Goal: Task Accomplishment & Management: Use online tool/utility

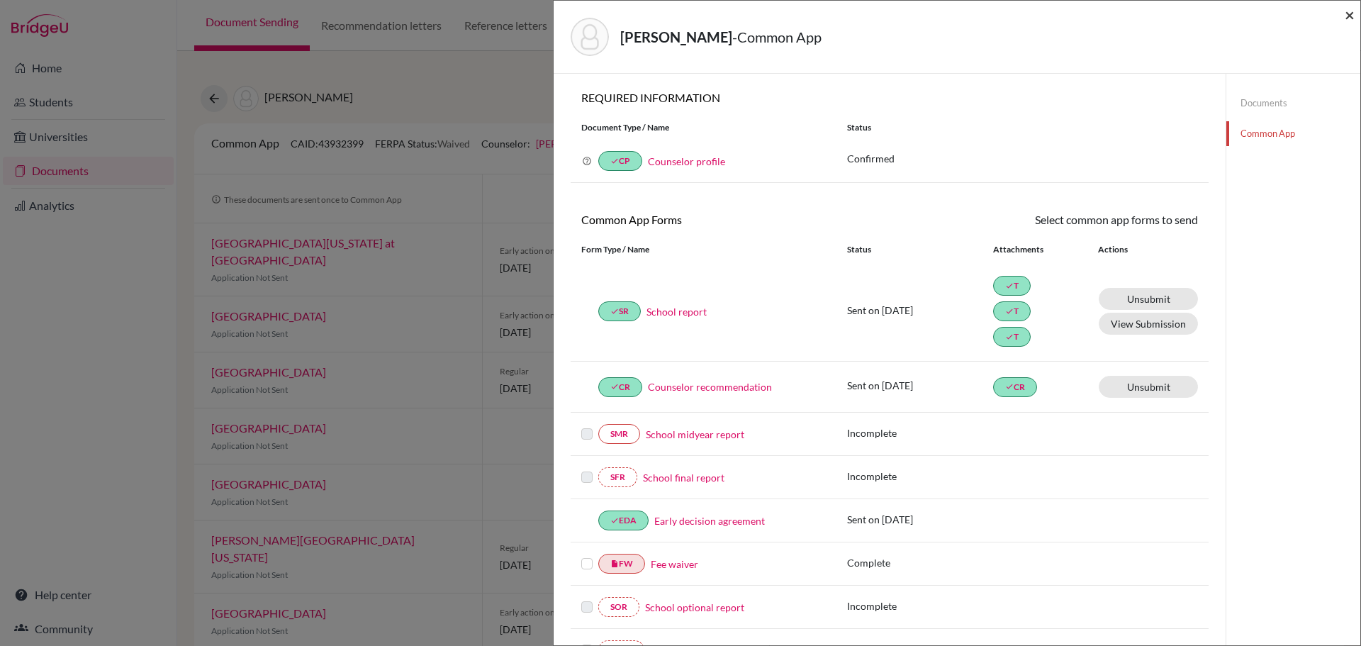
click at [1349, 12] on span "×" at bounding box center [1350, 14] width 10 height 21
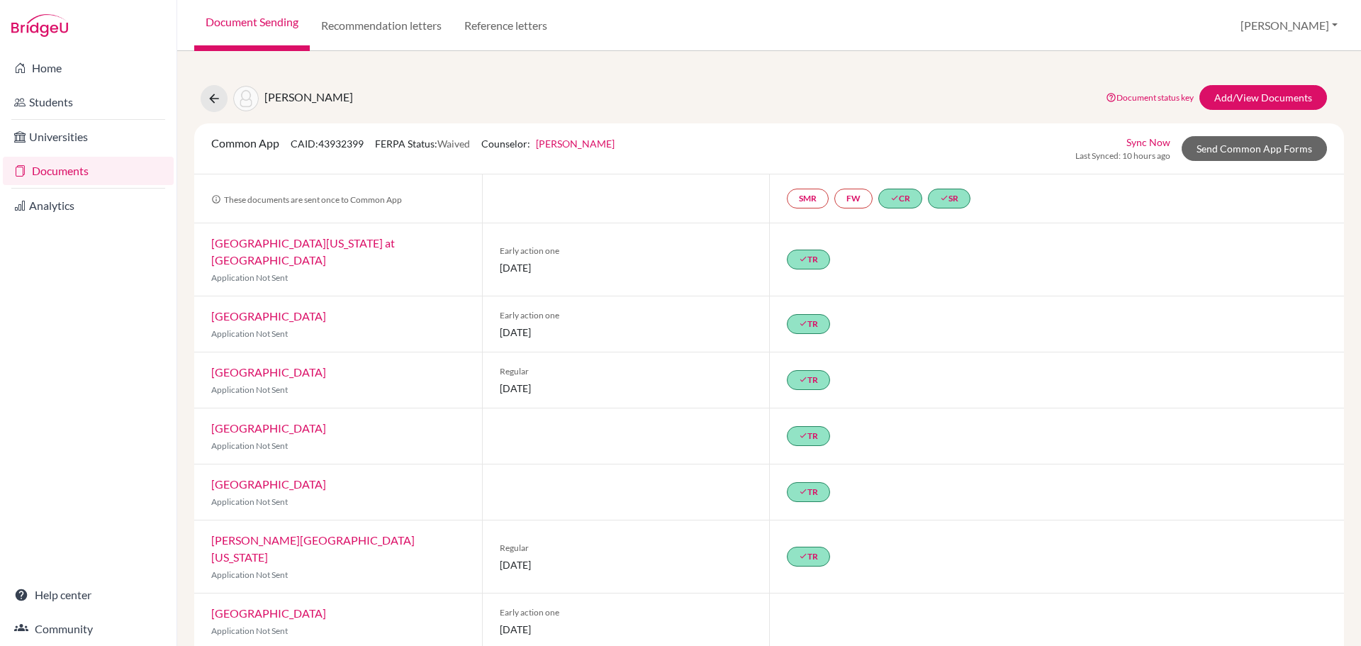
click at [57, 171] on link "Documents" at bounding box center [88, 171] width 171 height 28
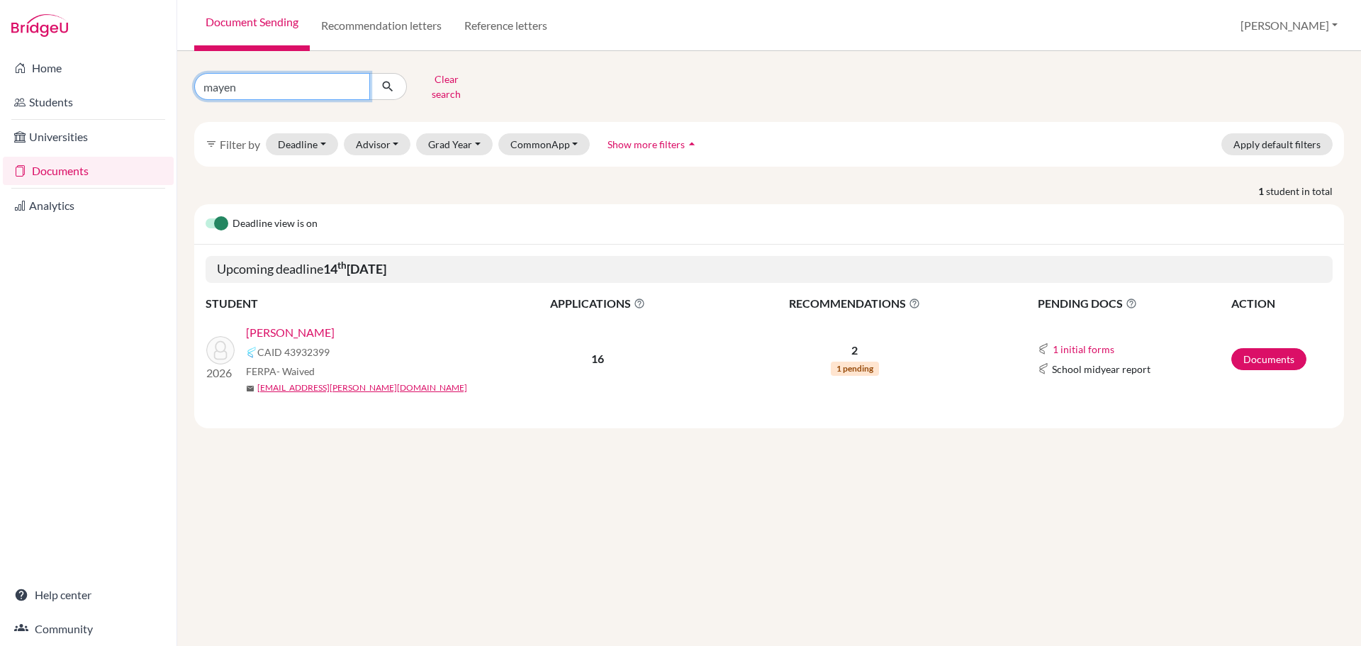
click at [321, 82] on input "mayen" at bounding box center [282, 86] width 176 height 27
click at [320, 82] on input "mayen" at bounding box center [282, 86] width 176 height 27
type input "hill"
click button "submit" at bounding box center [388, 86] width 38 height 27
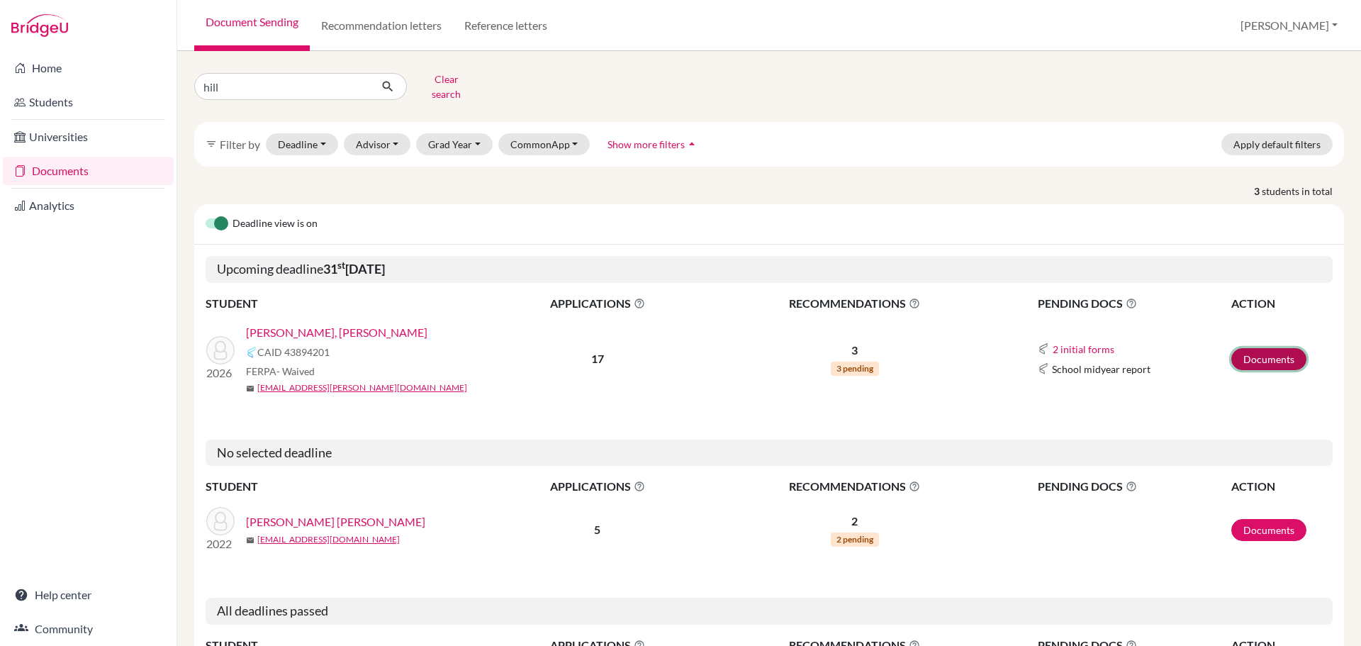
click at [1263, 352] on link "Documents" at bounding box center [1268, 359] width 75 height 22
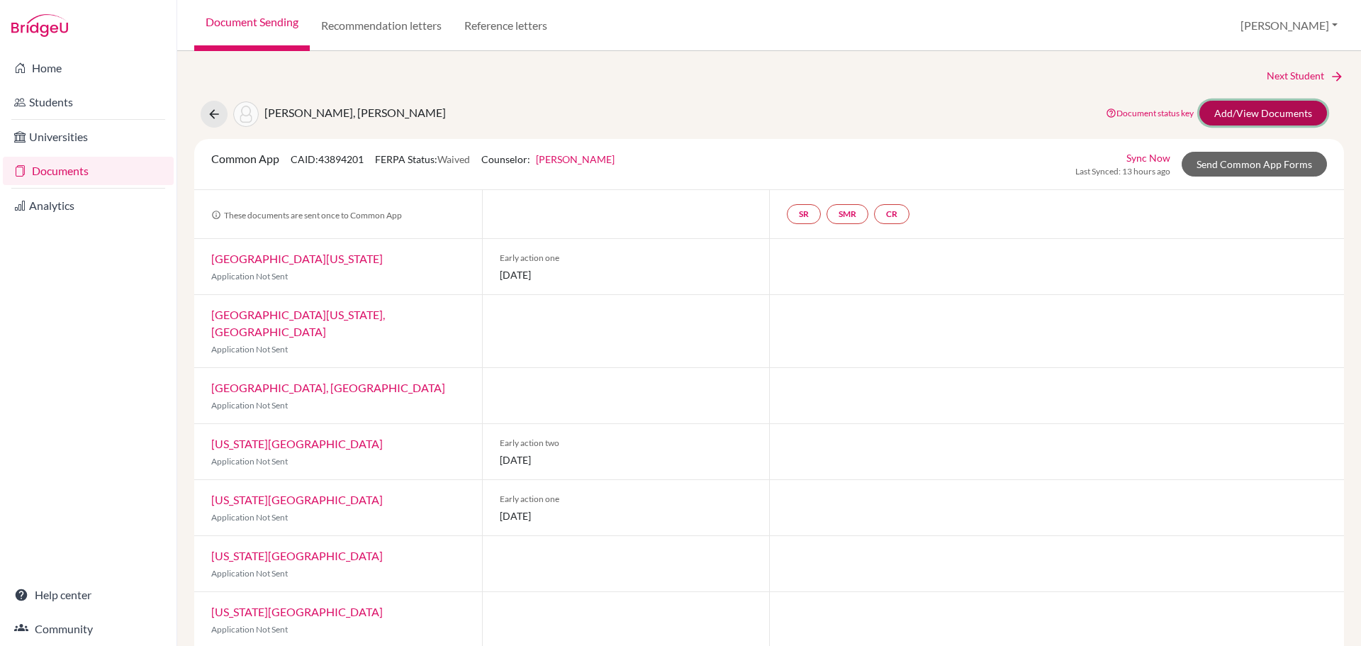
click at [1250, 109] on link "Add/View Documents" at bounding box center [1264, 113] width 128 height 25
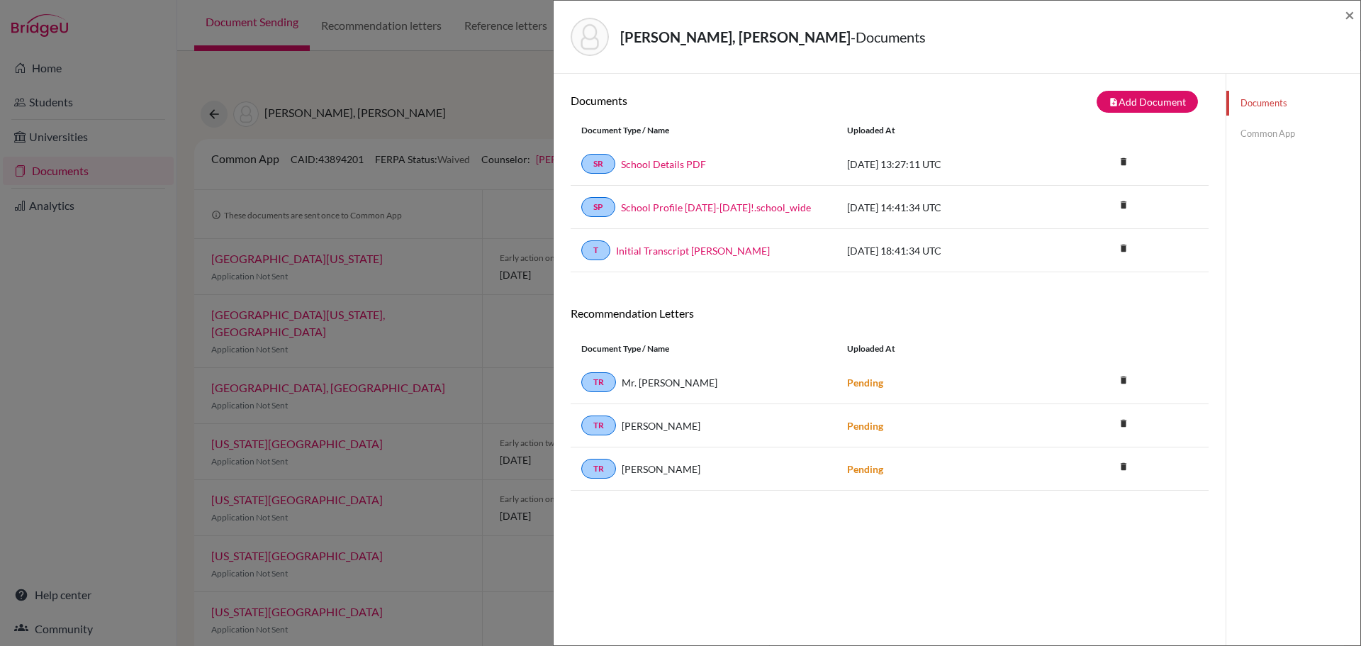
click at [1241, 128] on link "Common App" at bounding box center [1293, 133] width 134 height 25
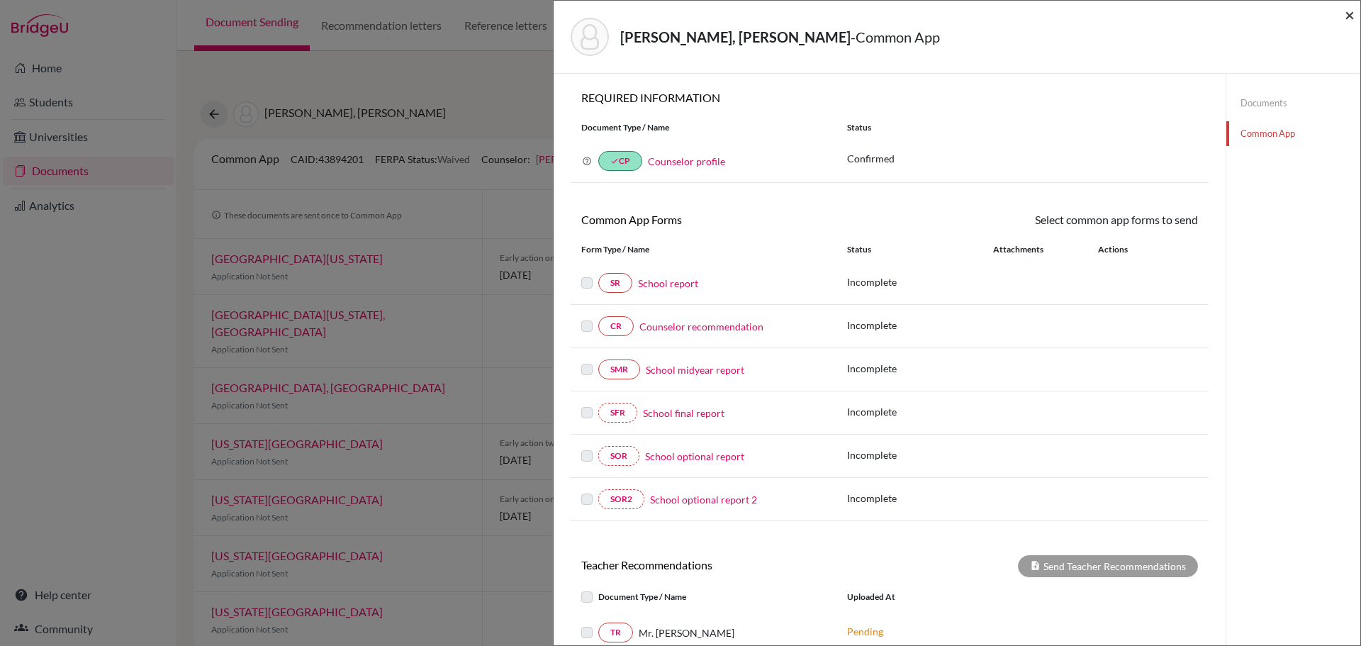
click at [1346, 16] on span "×" at bounding box center [1350, 14] width 10 height 21
